Goal: Task Accomplishment & Management: Complete application form

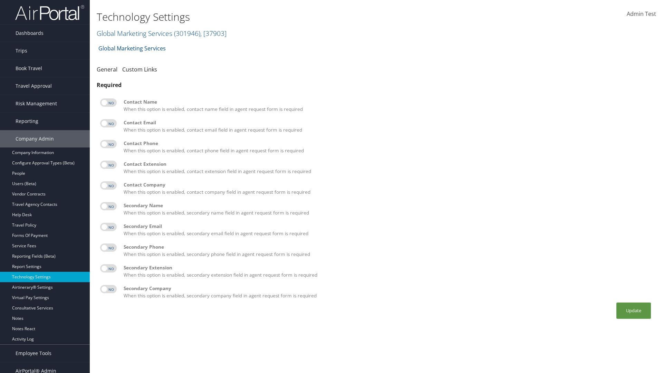
click at [108, 103] on label at bounding box center [108, 102] width 17 height 8
click at [108, 103] on input "checkbox" at bounding box center [106, 103] width 4 height 4
checkbox input "true"
click at [108, 123] on label at bounding box center [108, 123] width 17 height 8
click at [108, 123] on input "checkbox" at bounding box center [106, 124] width 4 height 4
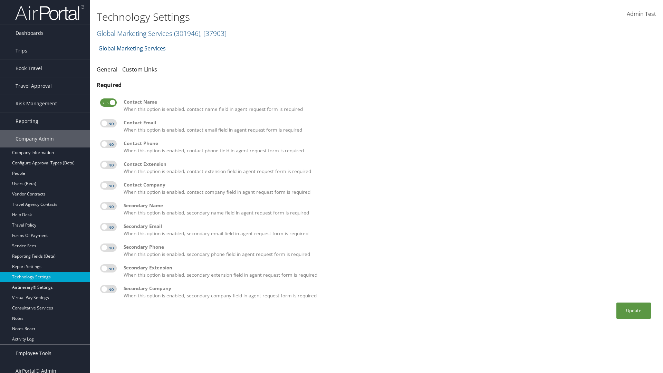
checkbox input "true"
click at [108, 144] on label at bounding box center [108, 144] width 17 height 8
click at [108, 144] on input "checkbox" at bounding box center [106, 145] width 4 height 4
checkbox input "true"
click at [108, 165] on label at bounding box center [108, 164] width 17 height 8
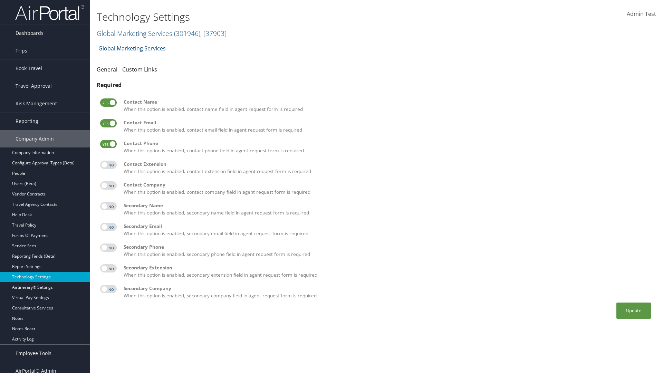
click at [108, 165] on input "checkbox" at bounding box center [106, 166] width 4 height 4
checkbox input "true"
click at [108, 185] on label at bounding box center [108, 185] width 17 height 8
click at [108, 185] on input "checkbox" at bounding box center [106, 186] width 4 height 4
checkbox input "true"
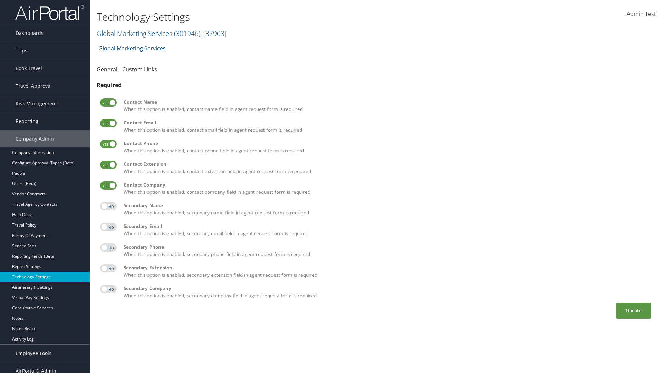
click at [108, 206] on label at bounding box center [108, 206] width 17 height 8
click at [108, 206] on input "checkbox" at bounding box center [106, 207] width 4 height 4
checkbox input "true"
click at [108, 227] on label at bounding box center [108, 227] width 17 height 8
click at [108, 227] on input "checkbox" at bounding box center [106, 228] width 4 height 4
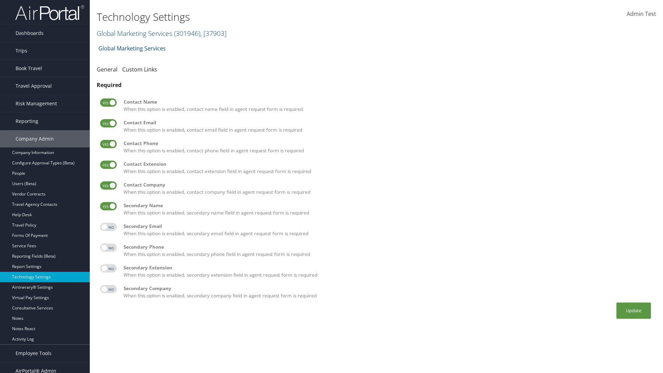
checkbox input "true"
click at [108, 247] on label at bounding box center [108, 247] width 17 height 8
click at [108, 247] on input "checkbox" at bounding box center [106, 248] width 4 height 4
checkbox input "true"
click at [108, 268] on label at bounding box center [108, 268] width 17 height 8
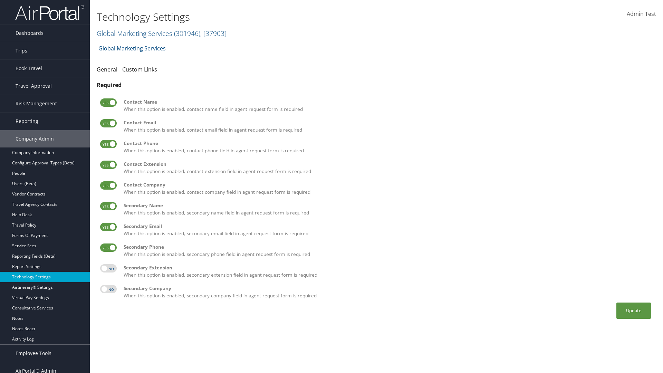
click at [108, 268] on input "checkbox" at bounding box center [106, 269] width 4 height 4
checkbox input "true"
click at [108, 289] on label at bounding box center [108, 289] width 17 height 8
click at [108, 289] on input "checkbox" at bounding box center [106, 290] width 4 height 4
checkbox input "true"
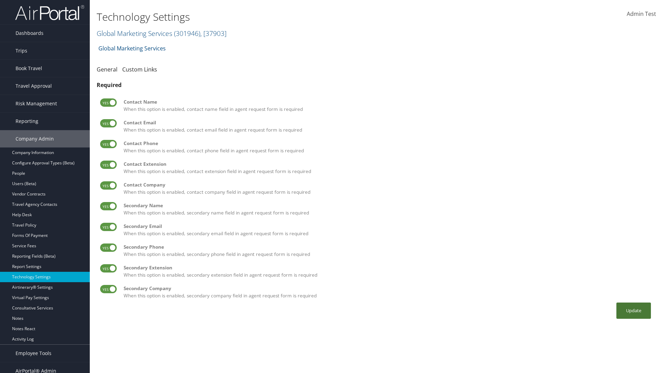
click at [633, 310] on button "Update" at bounding box center [633, 310] width 35 height 16
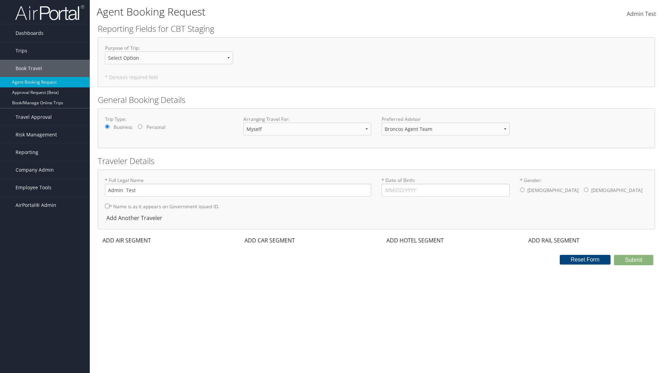
click at [127, 240] on div "ADD AIR SEGMENT" at bounding box center [126, 240] width 57 height 8
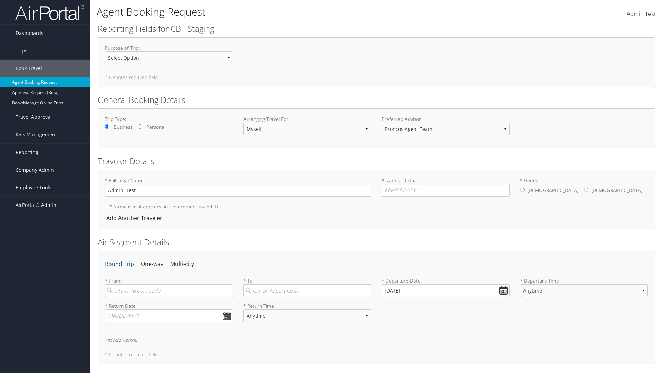
scroll to position [130, 0]
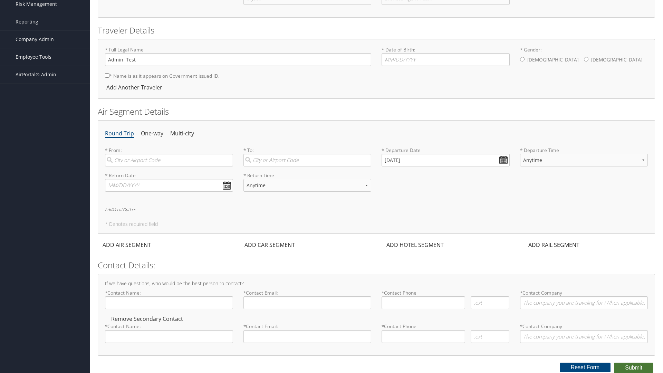
click at [633, 367] on button "Submit" at bounding box center [633, 367] width 39 height 10
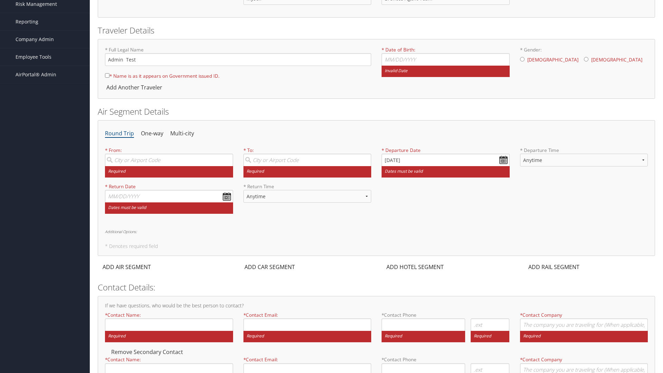
scroll to position [133, 0]
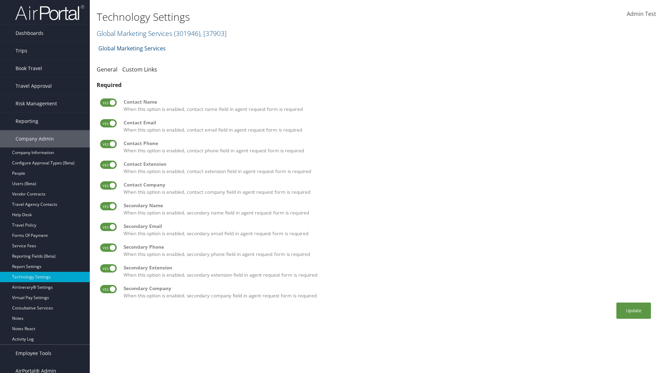
click at [108, 103] on label at bounding box center [108, 102] width 17 height 8
click at [108, 103] on input "checkbox" at bounding box center [106, 103] width 4 height 4
checkbox input "false"
click at [108, 123] on label at bounding box center [108, 123] width 17 height 8
click at [108, 123] on input "checkbox" at bounding box center [106, 124] width 4 height 4
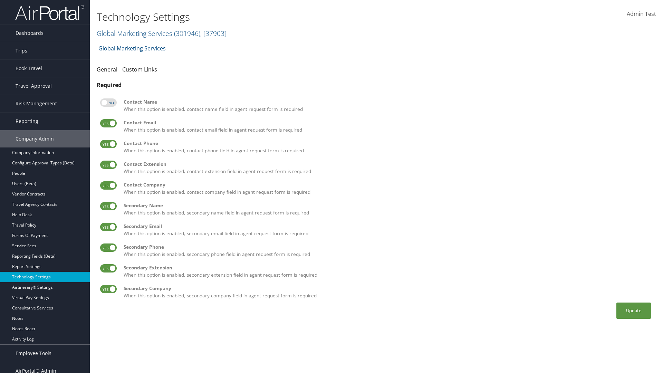
checkbox input "false"
click at [108, 144] on label at bounding box center [108, 144] width 17 height 8
click at [108, 144] on input "checkbox" at bounding box center [106, 145] width 4 height 4
checkbox input "false"
click at [108, 165] on label at bounding box center [108, 164] width 17 height 8
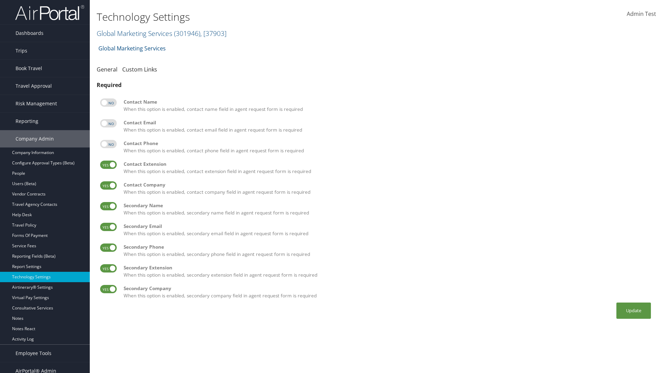
click at [108, 165] on input "checkbox" at bounding box center [106, 166] width 4 height 4
checkbox input "false"
click at [108, 185] on label at bounding box center [108, 185] width 17 height 8
click at [108, 185] on input "checkbox" at bounding box center [106, 186] width 4 height 4
checkbox input "false"
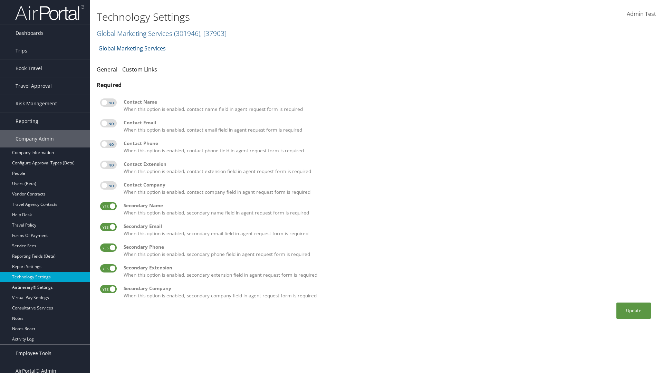
click at [108, 206] on label at bounding box center [108, 206] width 17 height 8
click at [108, 206] on input "checkbox" at bounding box center [106, 207] width 4 height 4
checkbox input "false"
click at [108, 227] on label at bounding box center [108, 227] width 17 height 8
click at [108, 227] on input "checkbox" at bounding box center [106, 228] width 4 height 4
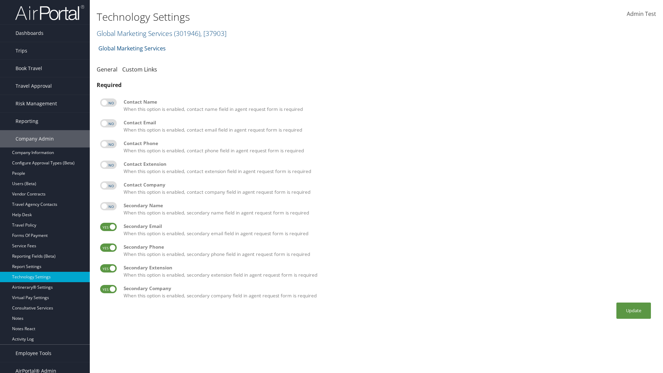
checkbox input "false"
click at [108, 247] on label at bounding box center [108, 247] width 17 height 8
click at [108, 247] on input "checkbox" at bounding box center [106, 248] width 4 height 4
checkbox input "false"
click at [108, 268] on label at bounding box center [108, 268] width 17 height 8
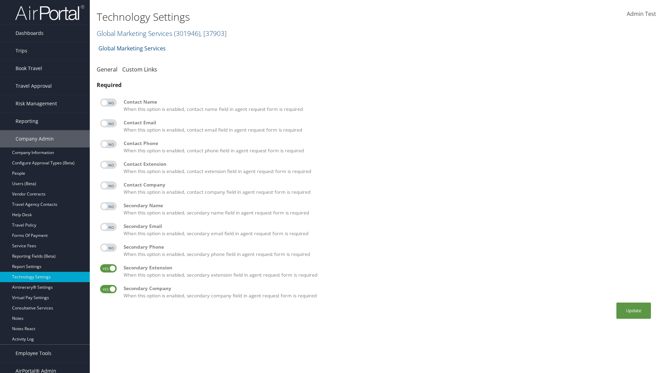
click at [108, 268] on input "checkbox" at bounding box center [106, 269] width 4 height 4
checkbox input "false"
click at [108, 289] on label at bounding box center [108, 289] width 17 height 8
click at [108, 289] on input "checkbox" at bounding box center [106, 290] width 4 height 4
checkbox input "false"
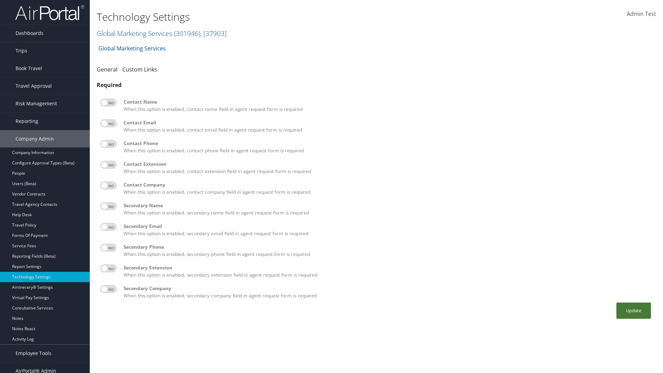
click at [633, 310] on button "Update" at bounding box center [633, 310] width 35 height 16
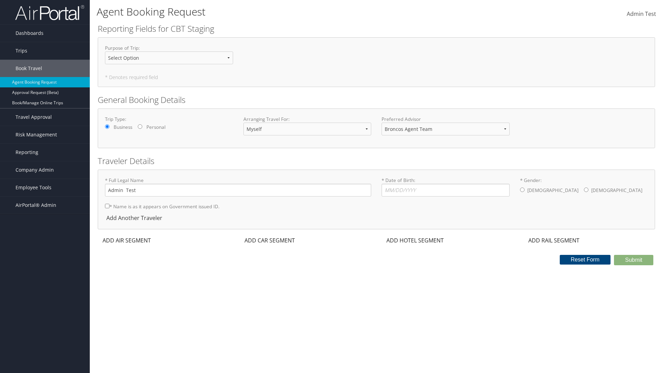
click at [127, 240] on div "ADD AIR SEGMENT" at bounding box center [126, 240] width 57 height 8
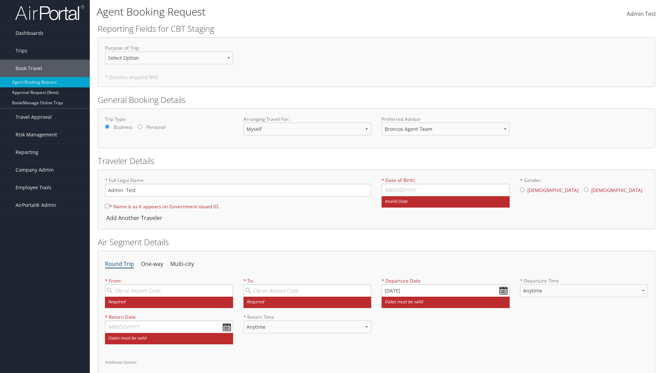
scroll to position [105, 0]
